Goal: Task Accomplishment & Management: Use online tool/utility

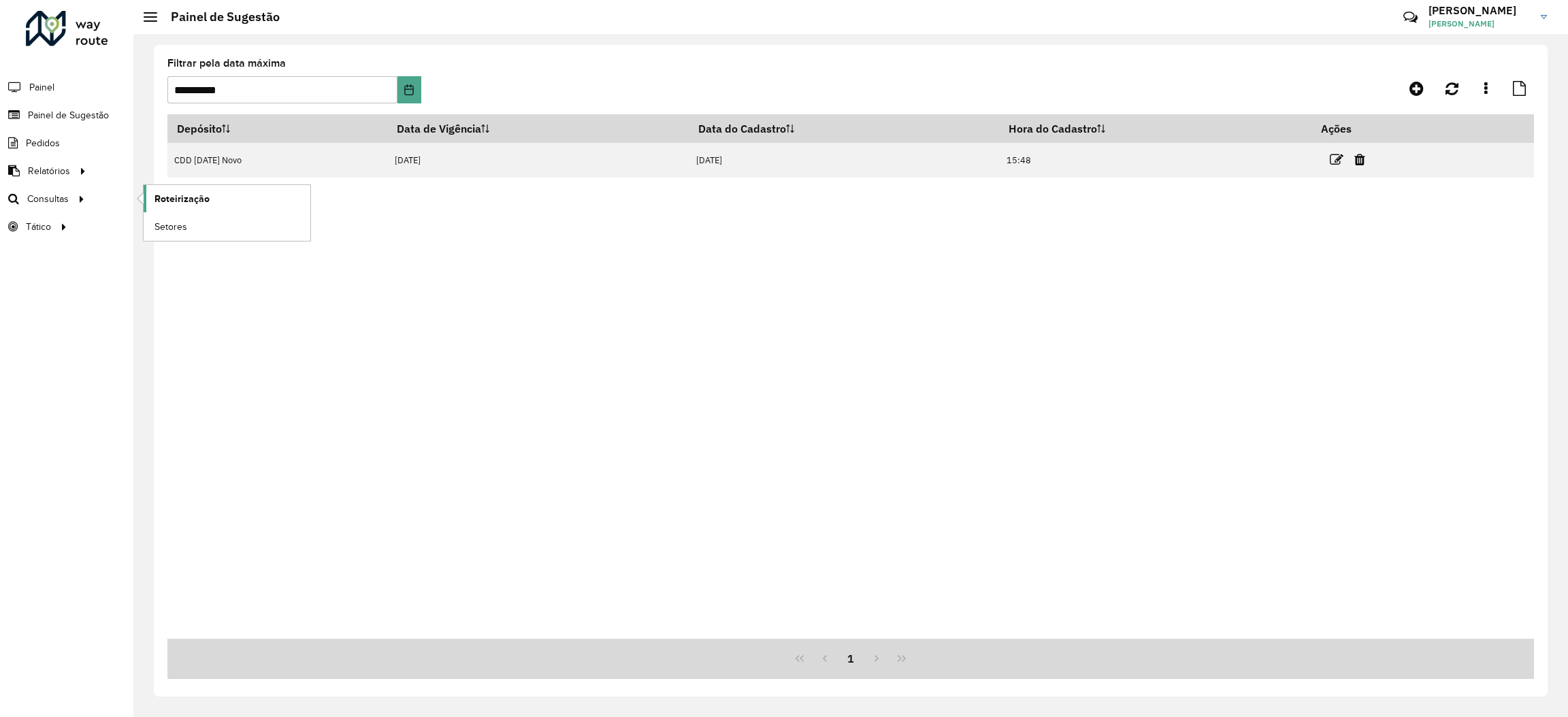
click at [160, 195] on span "Roteirização" at bounding box center [182, 198] width 55 height 14
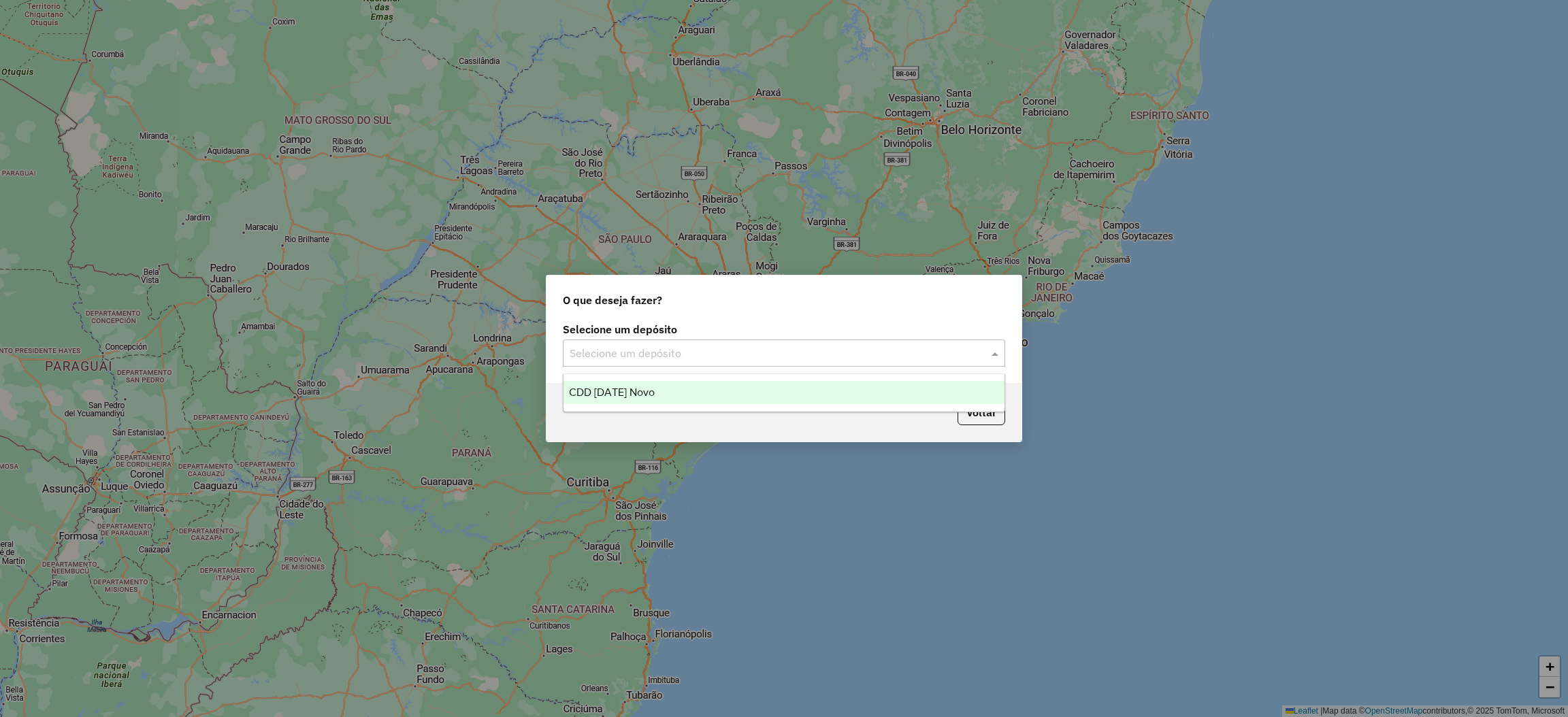
click at [784, 346] on input "text" at bounding box center [770, 354] width 401 height 17
click at [699, 390] on div "CDD [DATE] Novo" at bounding box center [784, 393] width 441 height 23
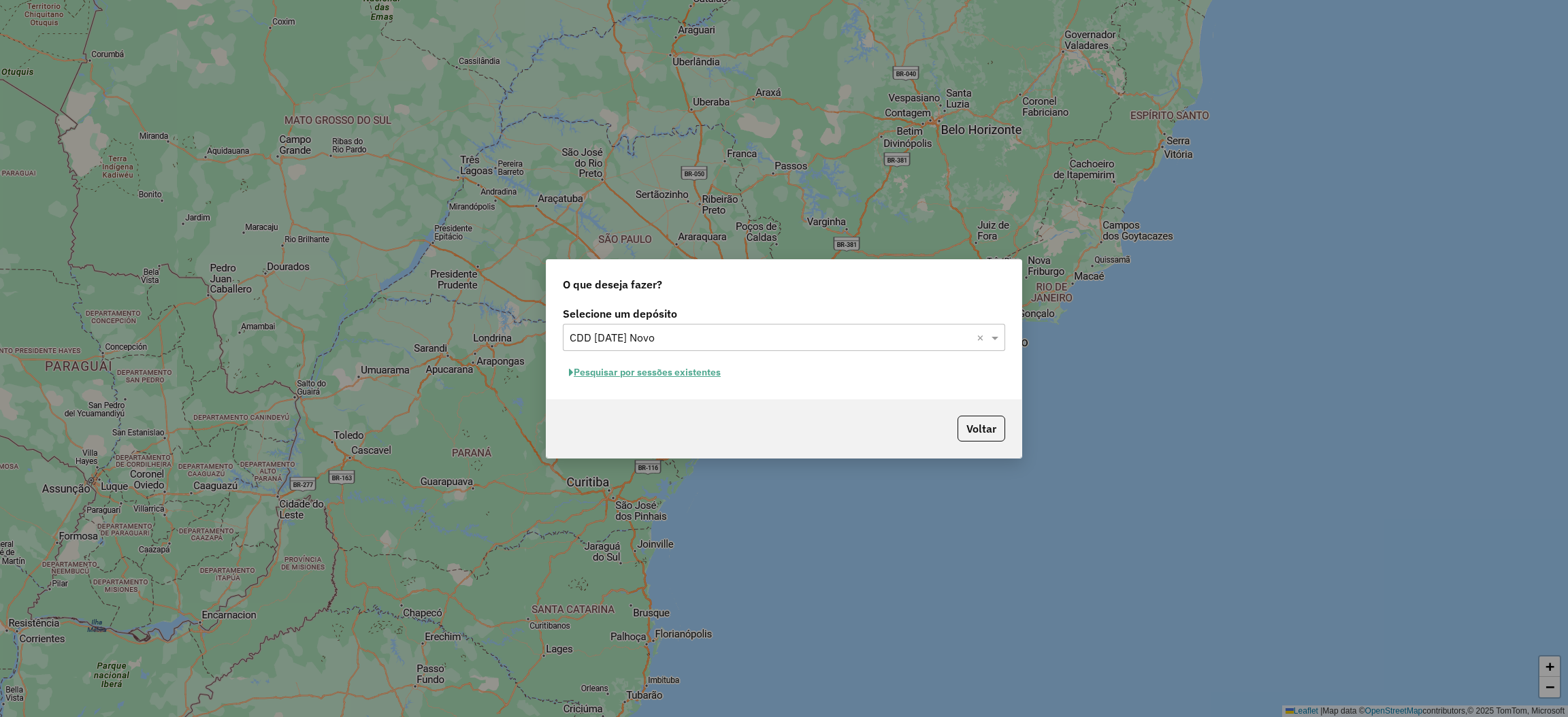
click at [673, 375] on button "Pesquisar por sessões existentes" at bounding box center [644, 372] width 164 height 21
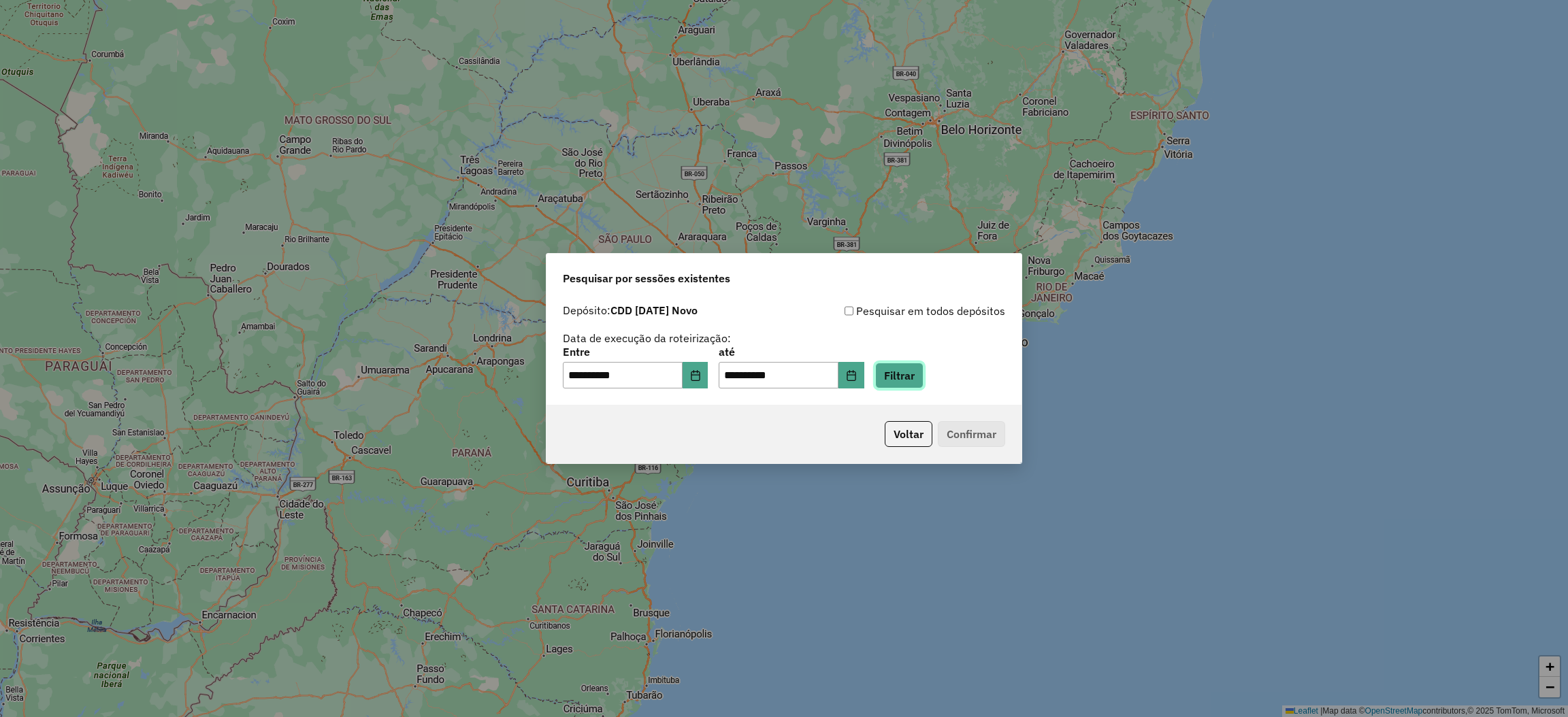
click at [911, 379] on button "Filtrar" at bounding box center [899, 375] width 48 height 26
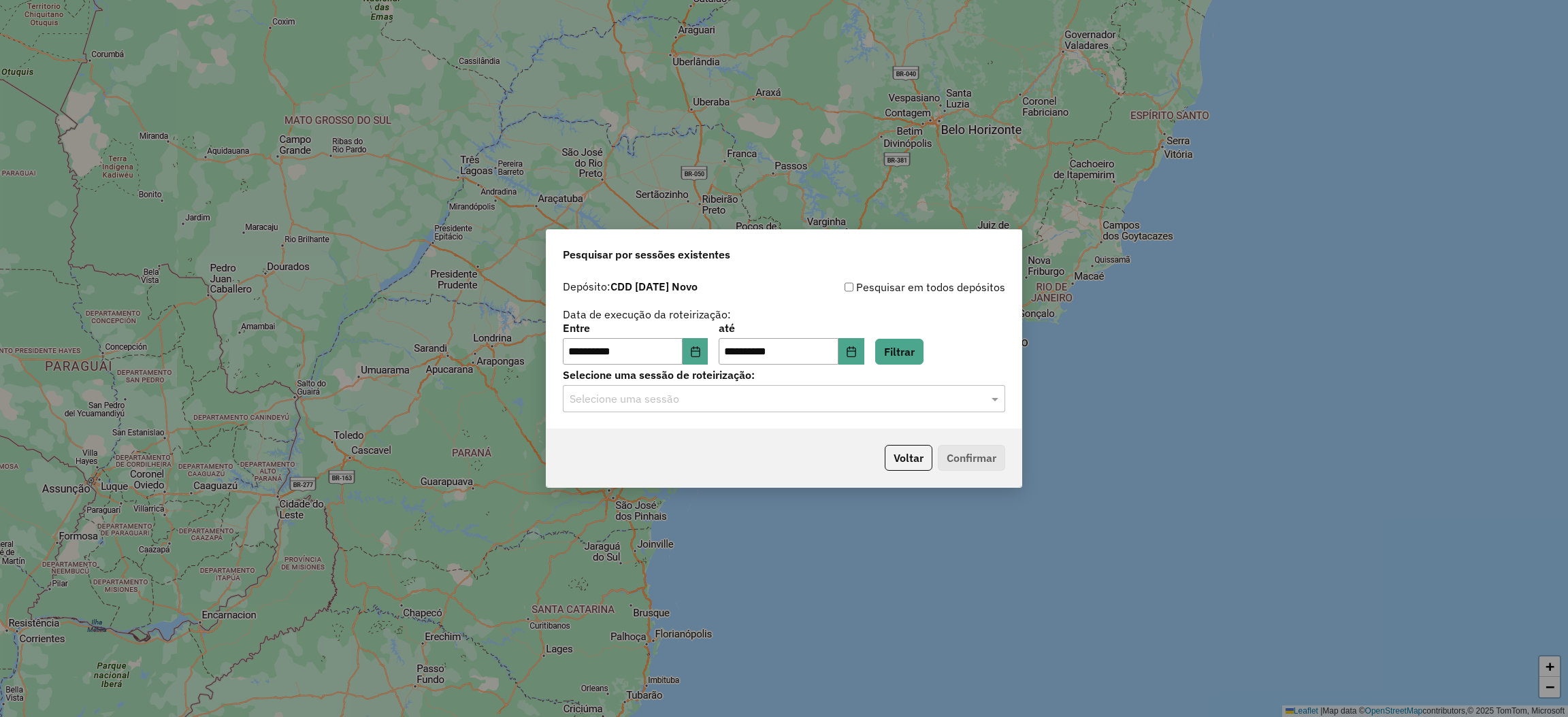
click at [814, 398] on input "text" at bounding box center [770, 399] width 401 height 17
click at [666, 437] on span "1286987 - 02/10/2025 18:28" at bounding box center [622, 438] width 108 height 12
click at [975, 450] on button "Confirmar" at bounding box center [971, 458] width 68 height 26
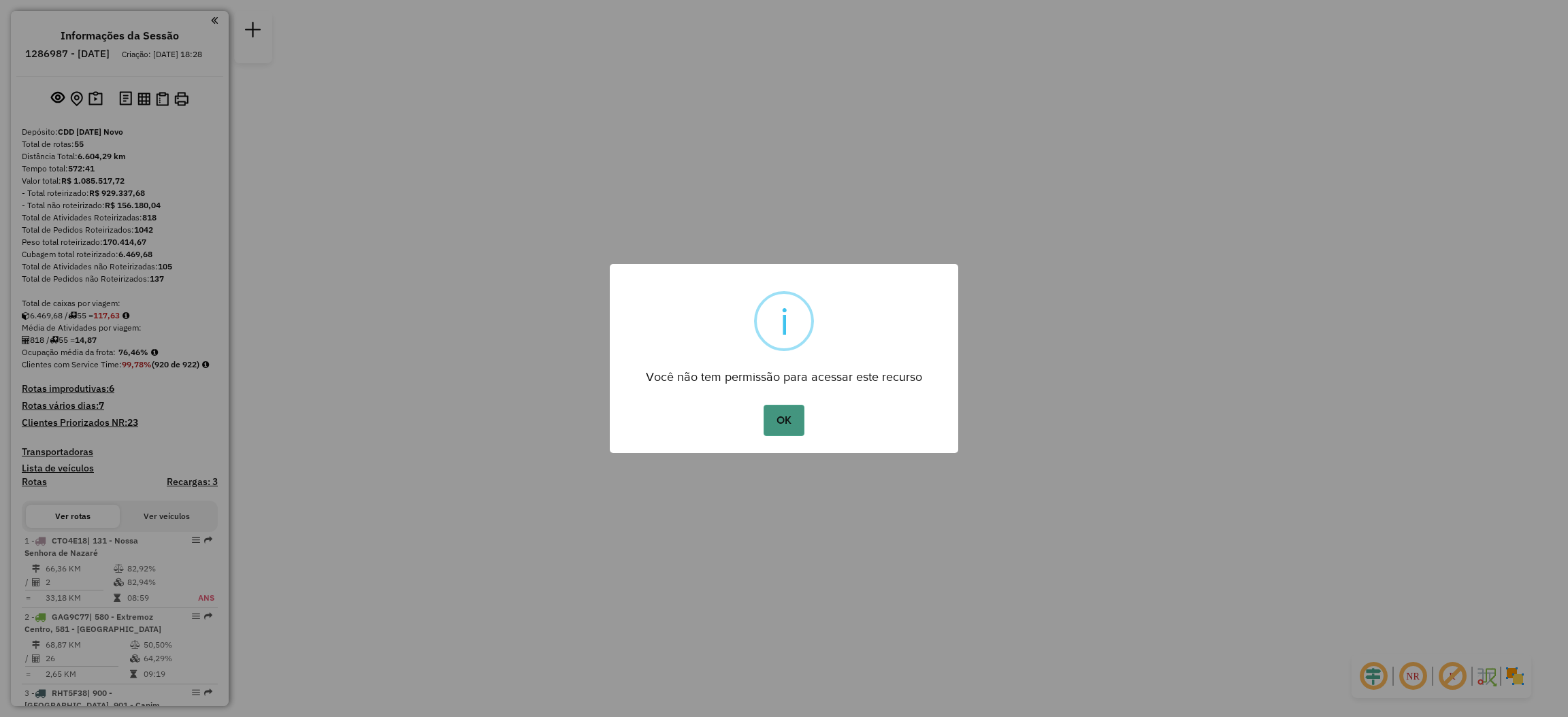
click at [779, 426] on button "OK" at bounding box center [784, 419] width 40 height 31
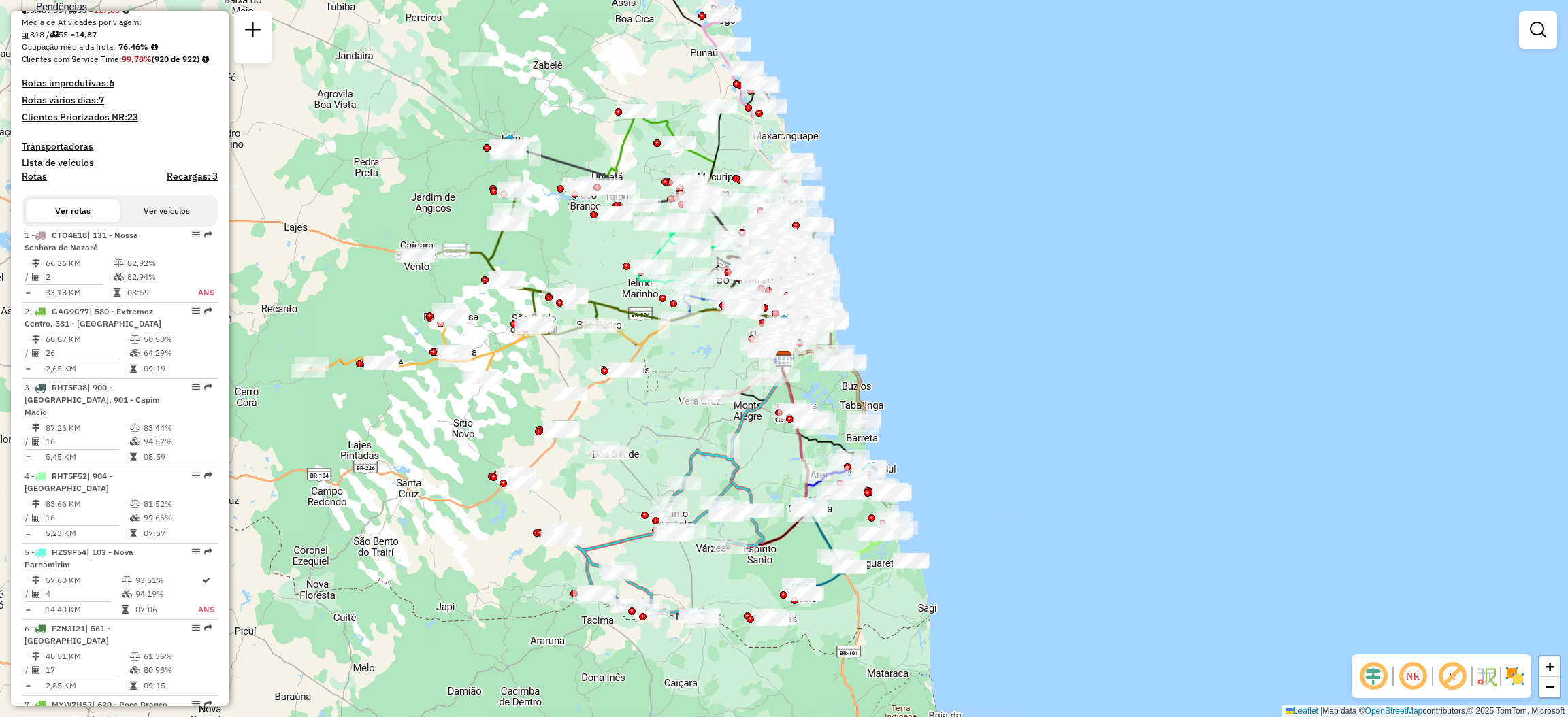
scroll to position [408, 0]
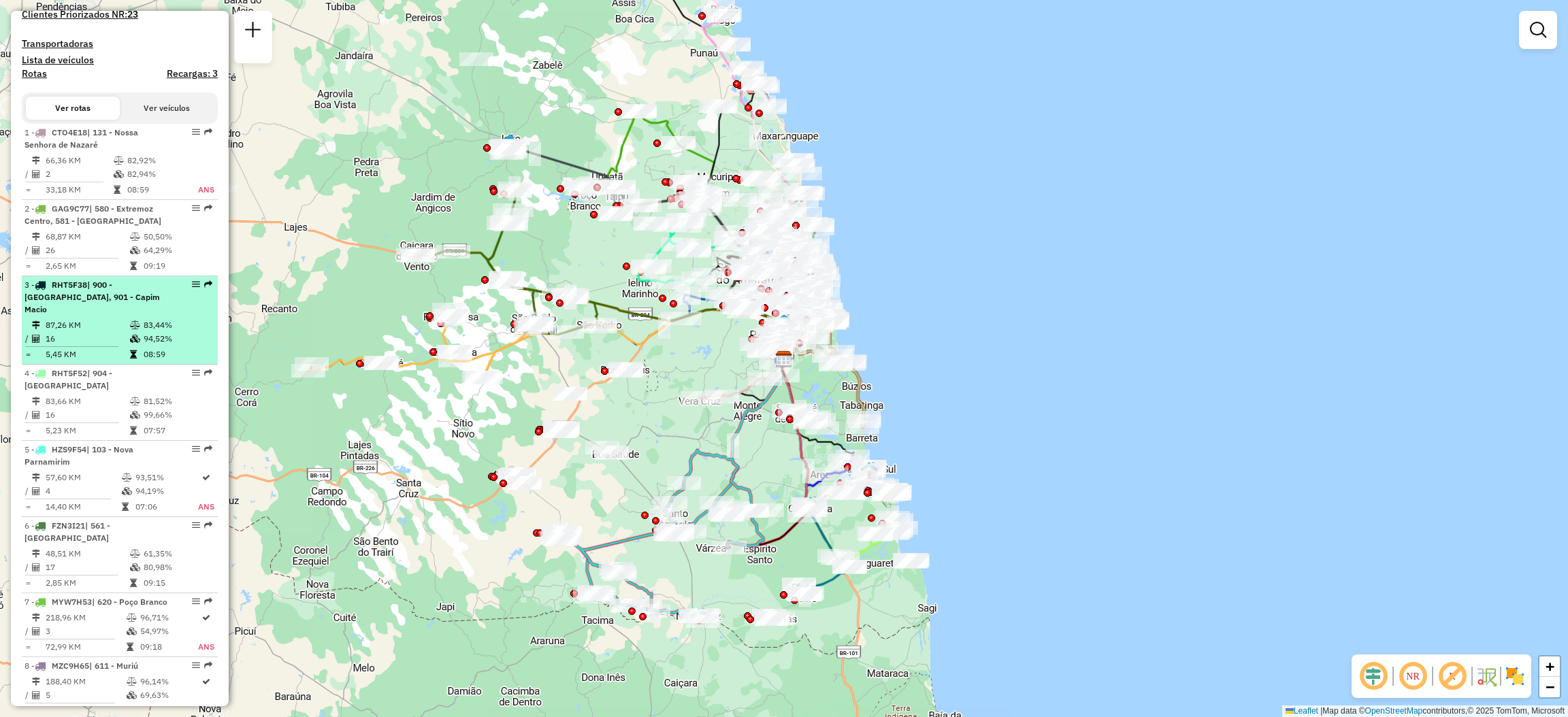
select select "**********"
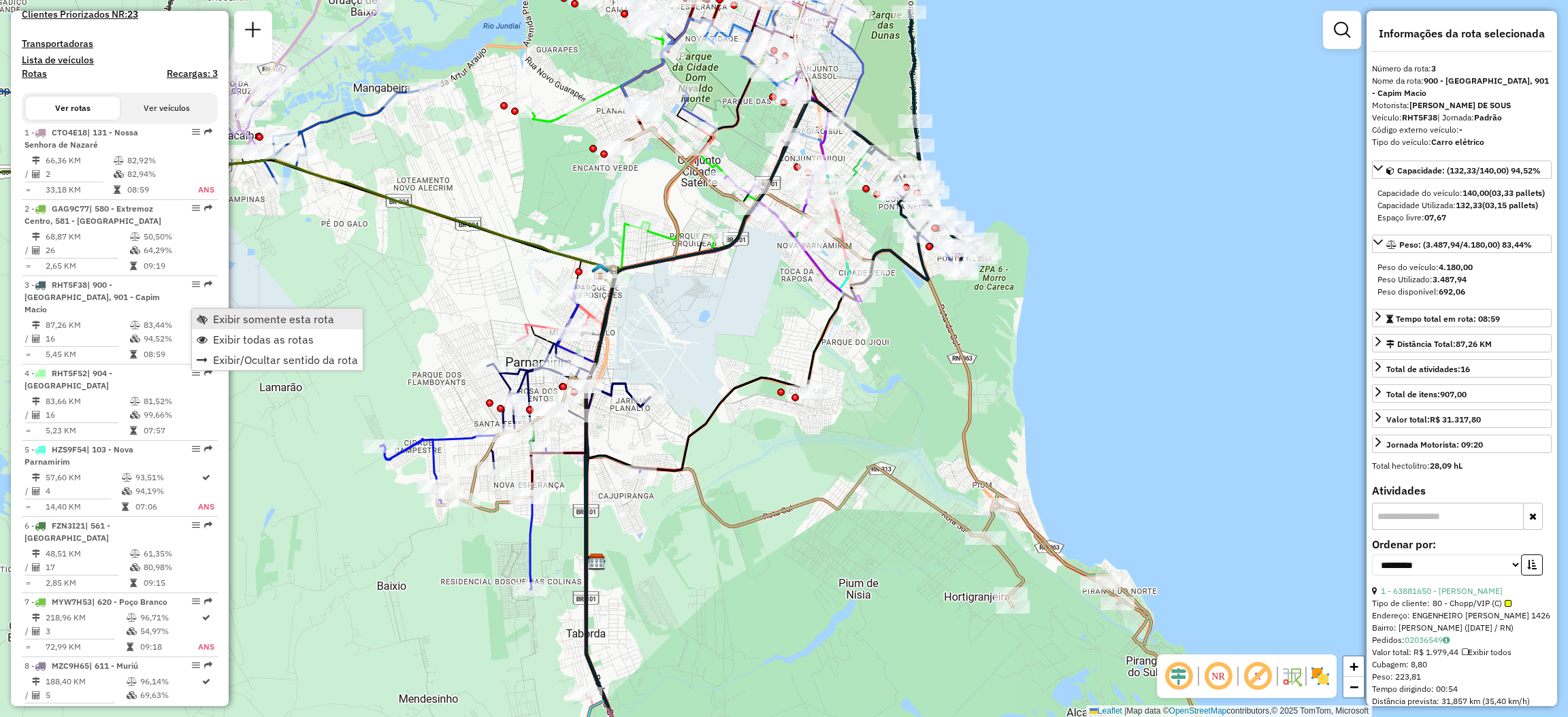
click at [256, 320] on span "Exibir somente esta rota" at bounding box center [274, 319] width 121 height 11
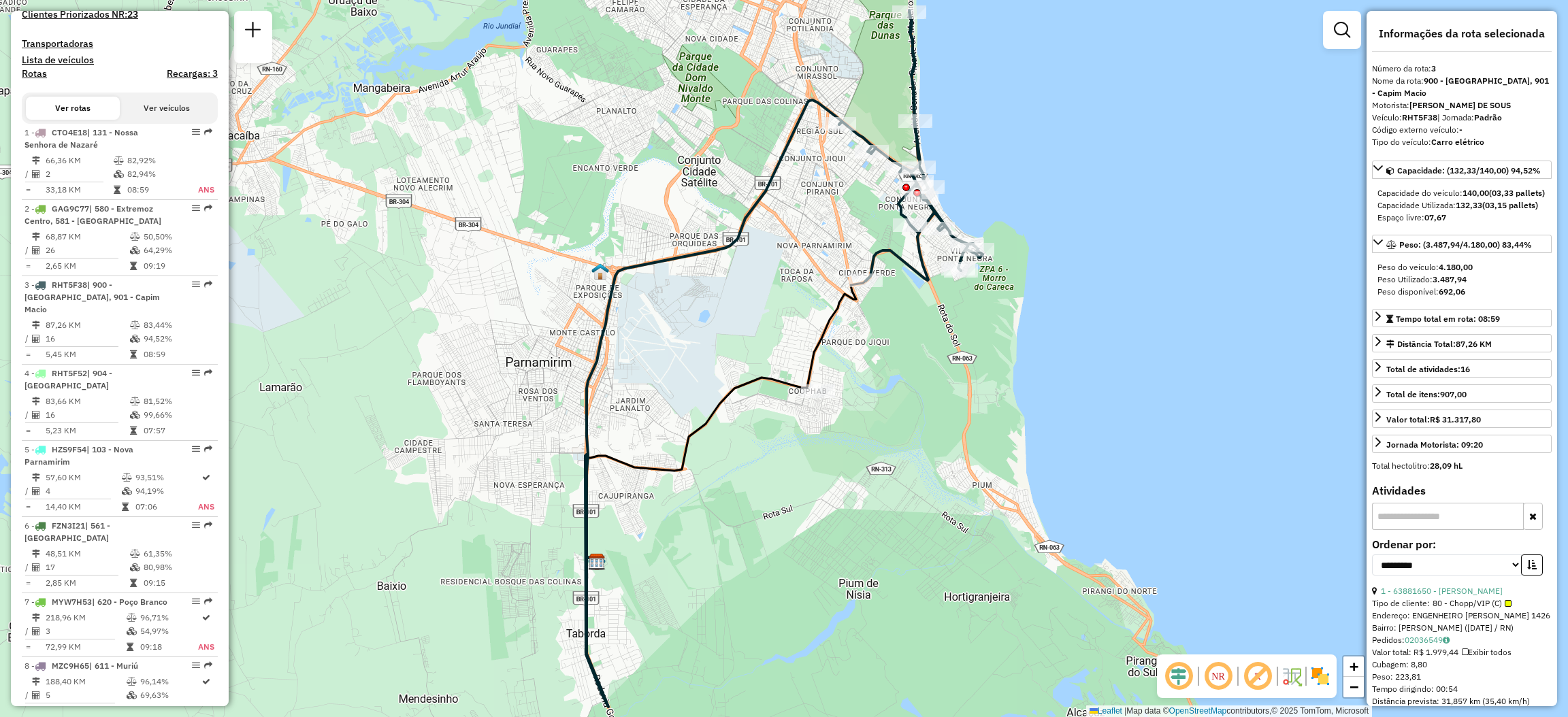
drag, startPoint x: 1221, startPoint y: 681, endPoint x: 961, endPoint y: 563, distance: 285.5
click at [1220, 681] on em at bounding box center [1217, 676] width 32 height 32
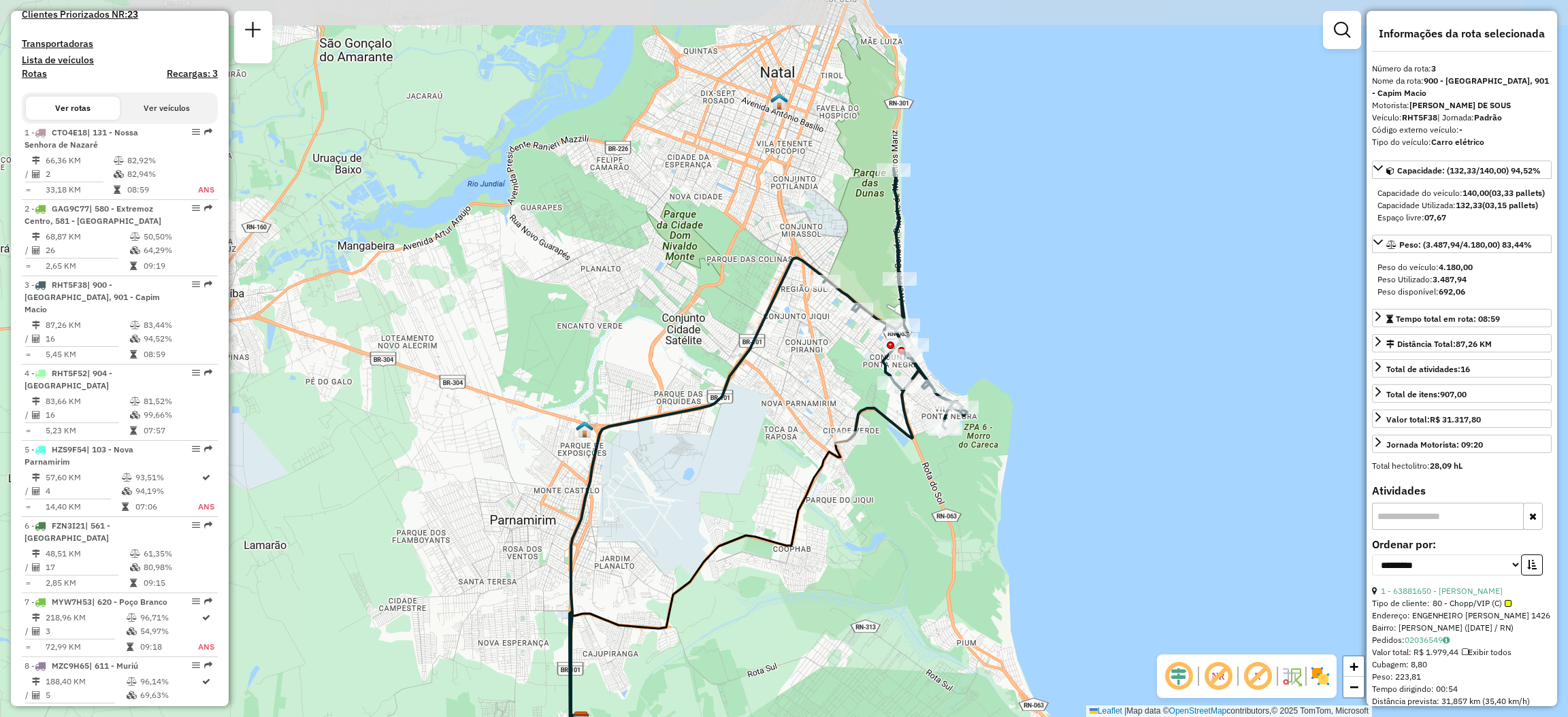
drag, startPoint x: 937, startPoint y: 397, endPoint x: 922, endPoint y: 555, distance: 158.7
click at [922, 555] on div "Janela de atendimento Grade de atendimento Capacidade Transportadoras Veículos …" at bounding box center [784, 358] width 1568 height 717
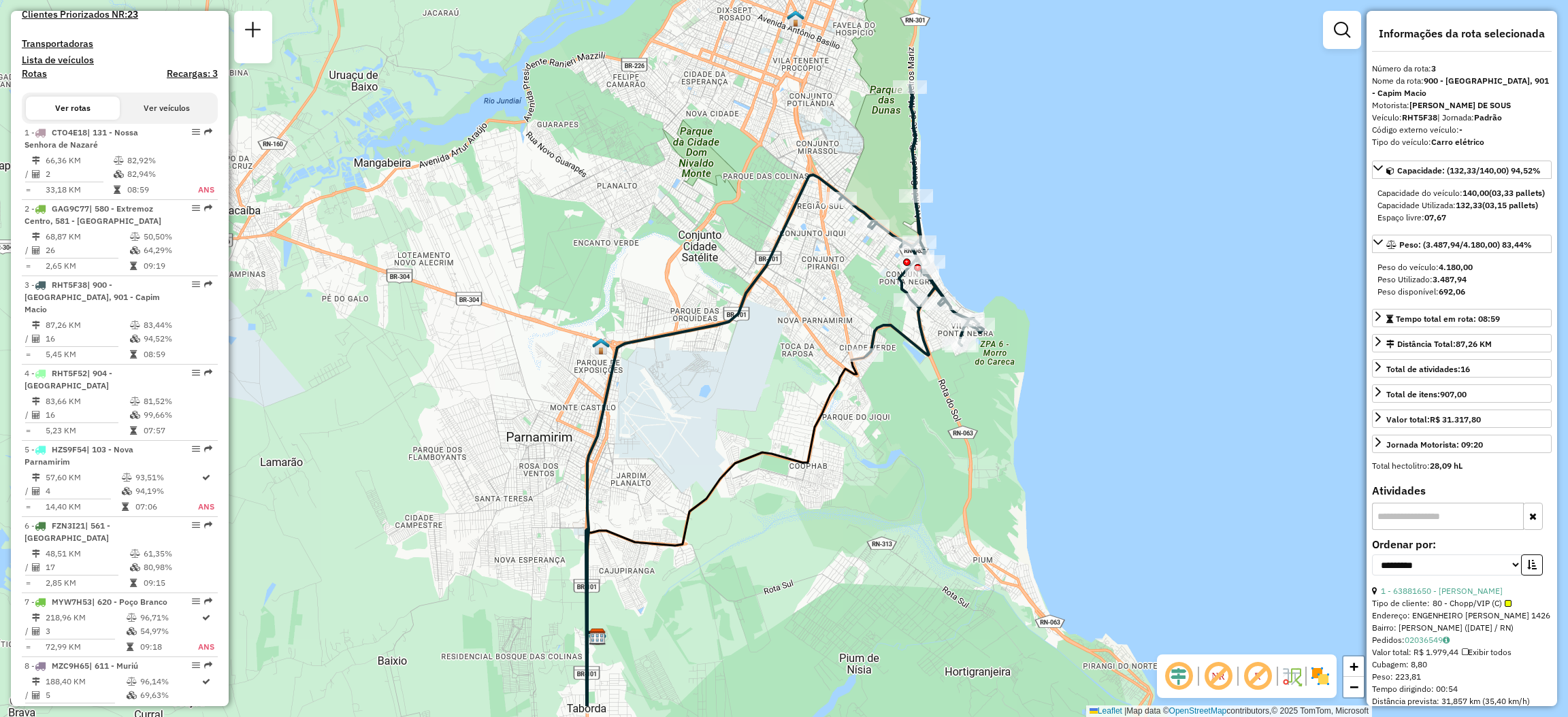
drag, startPoint x: 899, startPoint y: 517, endPoint x: 916, endPoint y: 493, distance: 29.4
click at [916, 493] on div "Janela de atendimento Grade de atendimento Capacidade Transportadoras Veículos …" at bounding box center [784, 358] width 1568 height 717
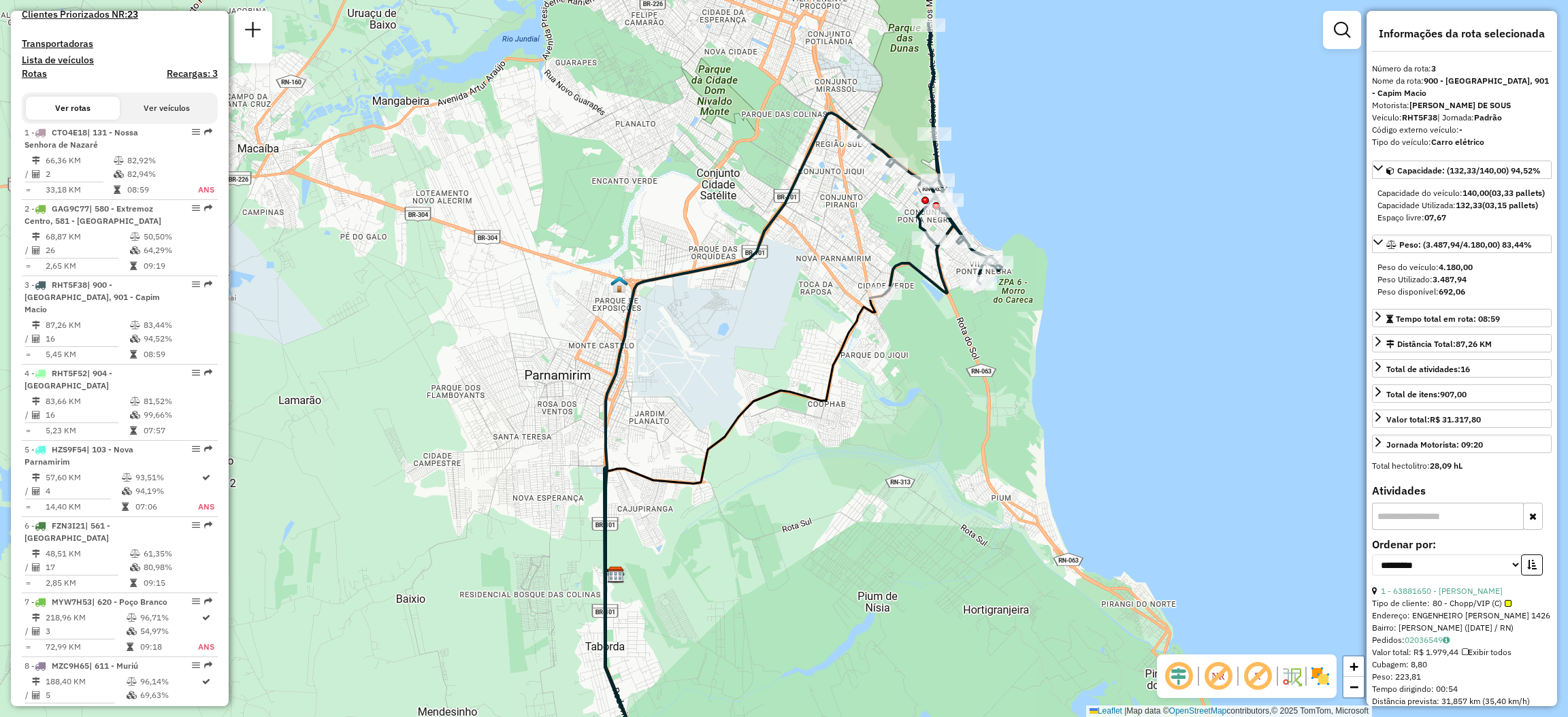
drag, startPoint x: 897, startPoint y: 461, endPoint x: 909, endPoint y: 399, distance: 63.2
click at [909, 399] on div "Janela de atendimento Grade de atendimento Capacidade Transportadoras Veículos …" at bounding box center [784, 358] width 1568 height 717
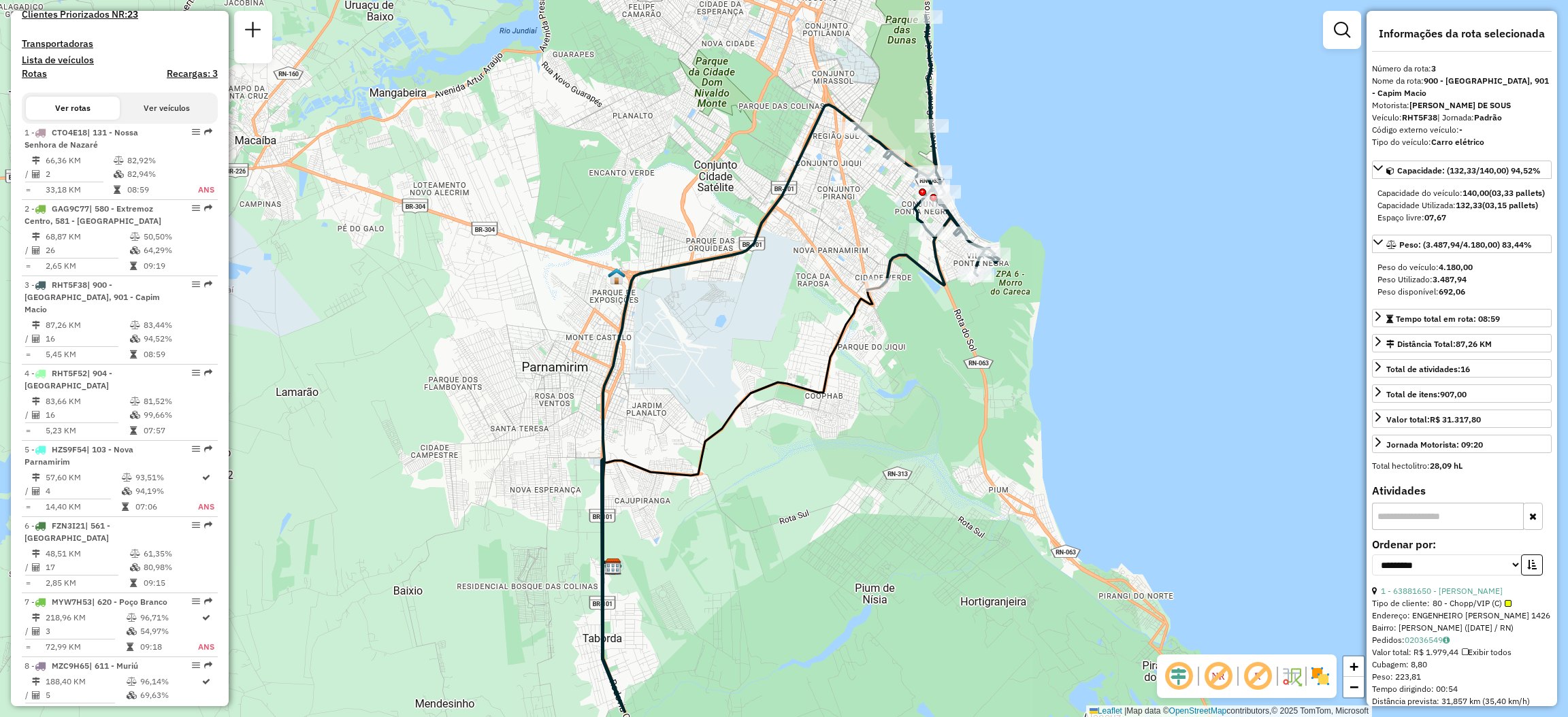
drag, startPoint x: 959, startPoint y: 496, endPoint x: 956, endPoint y: 487, distance: 9.5
click at [956, 487] on div "Janela de atendimento Grade de atendimento Capacidade Transportadoras Veículos …" at bounding box center [784, 358] width 1568 height 717
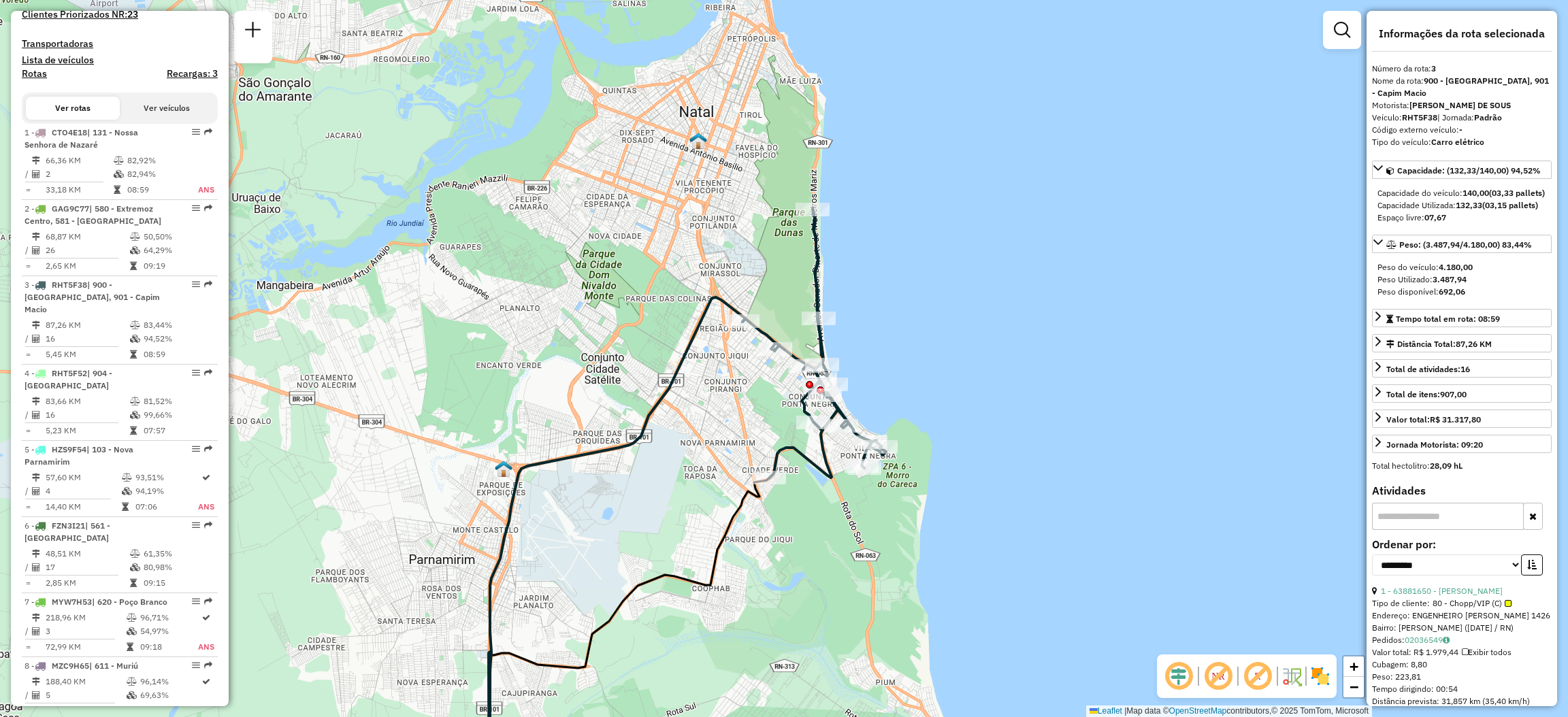
drag, startPoint x: 869, startPoint y: 204, endPoint x: 754, endPoint y: 399, distance: 226.4
click at [754, 399] on div "Janela de atendimento Grade de atendimento Capacidade Transportadoras Veículos …" at bounding box center [784, 358] width 1568 height 717
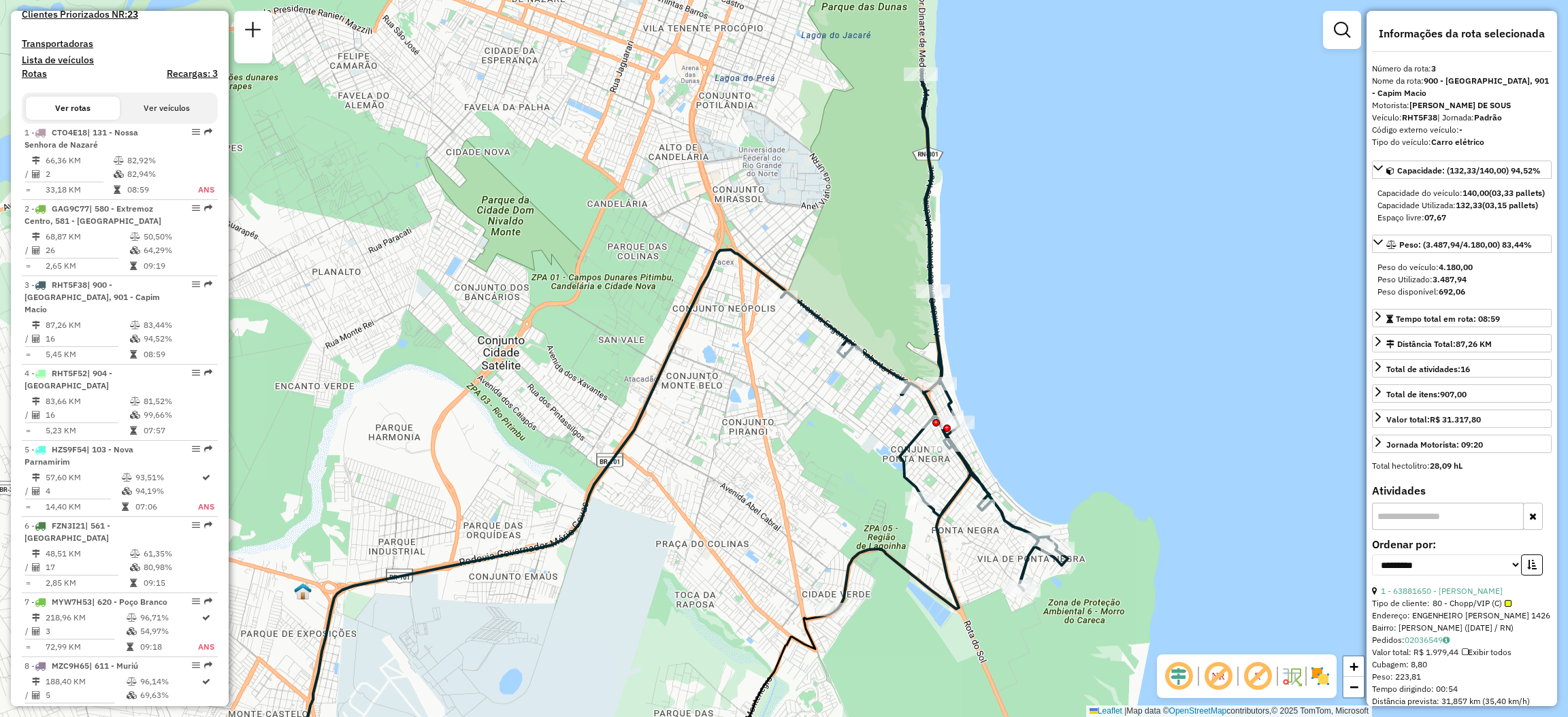
drag, startPoint x: 799, startPoint y: 405, endPoint x: 803, endPoint y: 443, distance: 38.2
click at [803, 443] on div "Janela de atendimento Grade de atendimento Capacidade Transportadoras Veículos …" at bounding box center [784, 358] width 1568 height 717
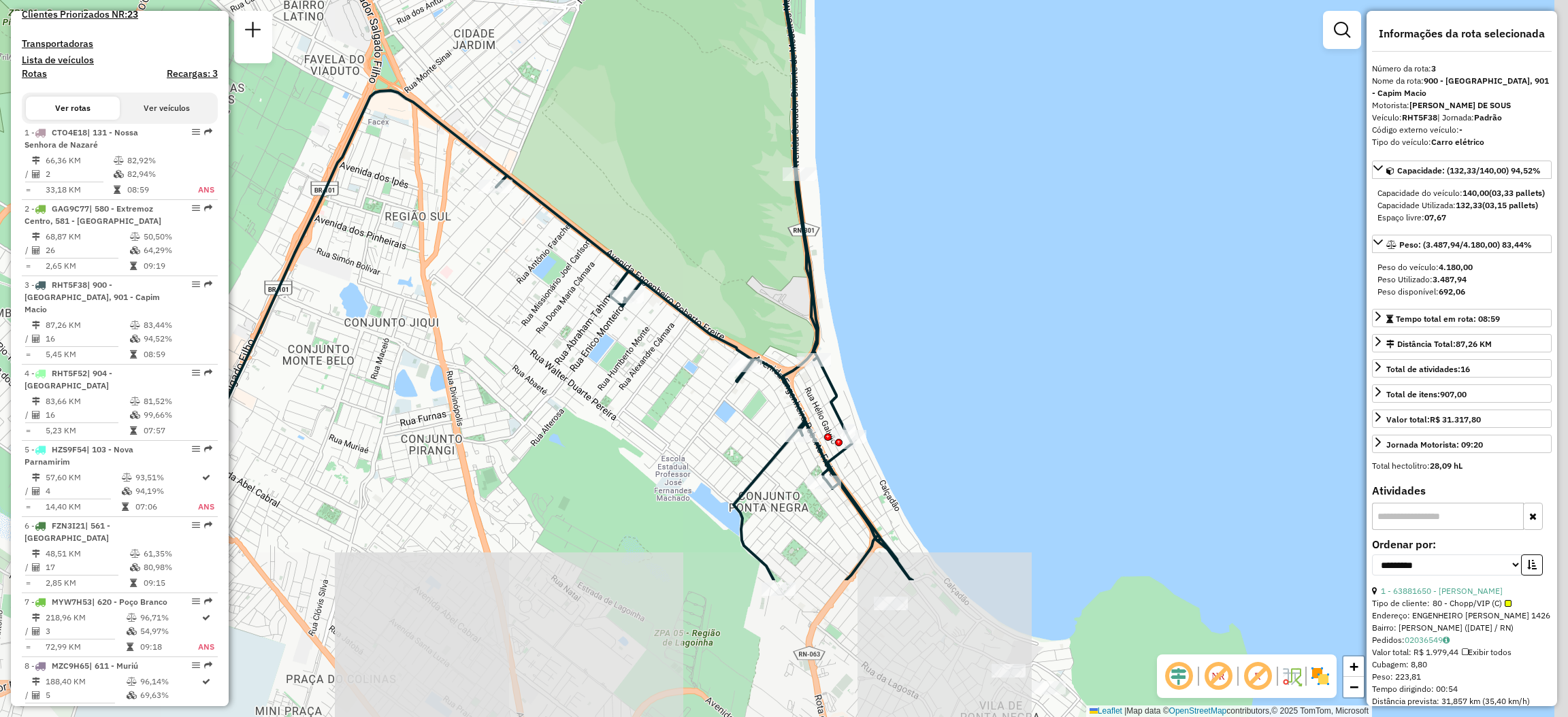
drag, startPoint x: 879, startPoint y: 286, endPoint x: 687, endPoint y: 76, distance: 284.5
click at [687, 76] on div "Janela de atendimento Grade de atendimento Capacidade Transportadoras Veículos …" at bounding box center [784, 358] width 1568 height 717
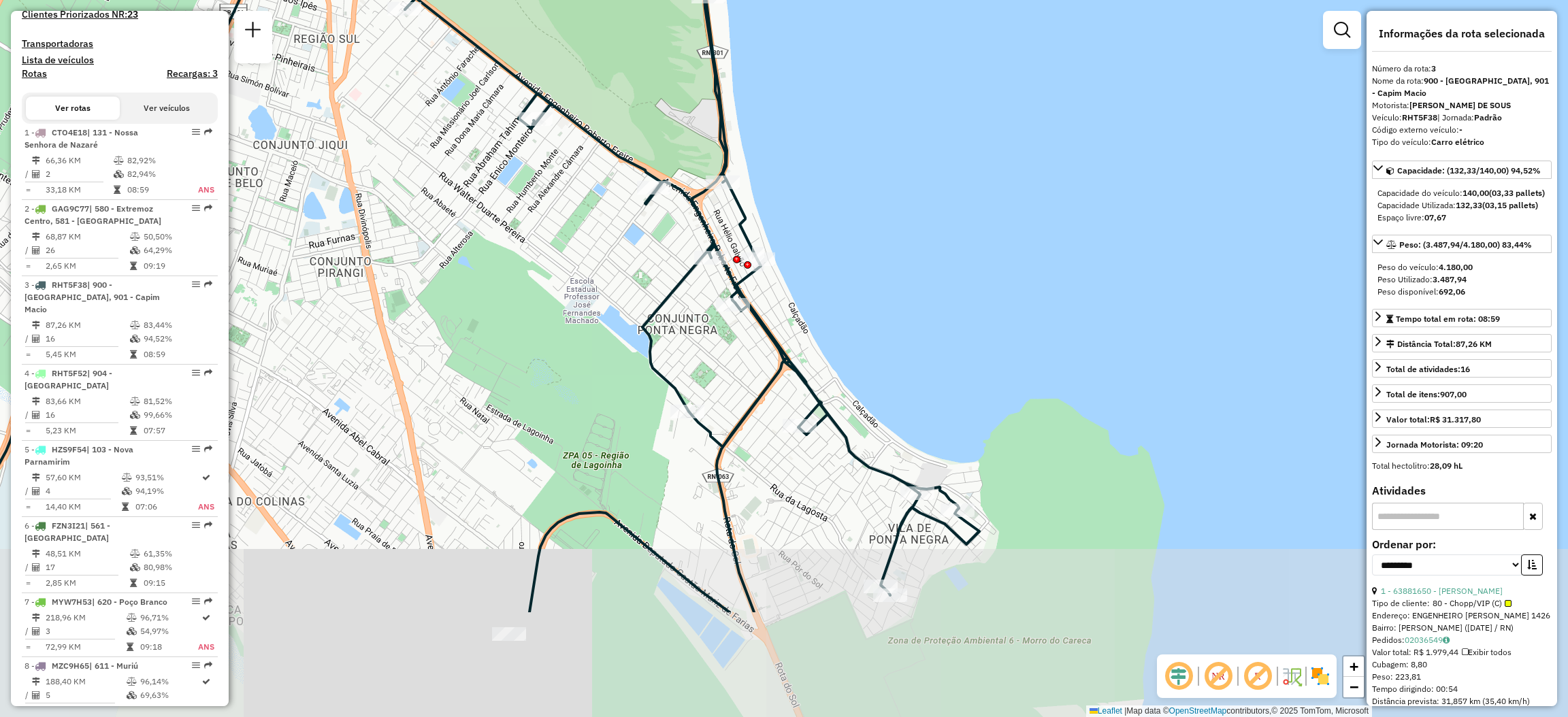
drag, startPoint x: 855, startPoint y: 403, endPoint x: 764, endPoint y: 226, distance: 199.0
click at [764, 226] on div "Janela de atendimento Grade de atendimento Capacidade Transportadoras Veículos …" at bounding box center [784, 358] width 1568 height 717
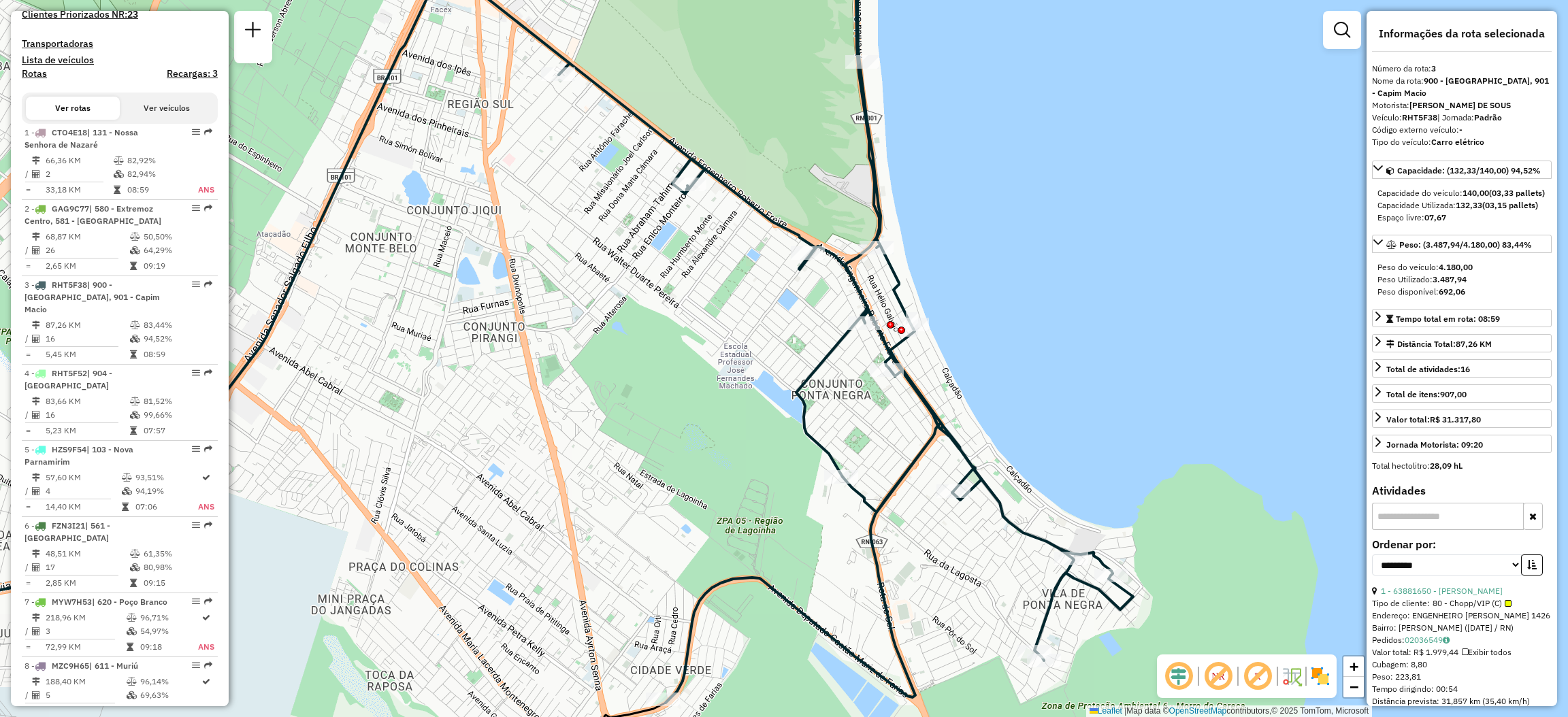
drag, startPoint x: 582, startPoint y: 337, endPoint x: 736, endPoint y: 403, distance: 167.5
click at [736, 403] on div "Janela de atendimento Grade de atendimento Capacidade Transportadoras Veículos …" at bounding box center [784, 358] width 1568 height 717
